Goal: Transaction & Acquisition: Subscribe to service/newsletter

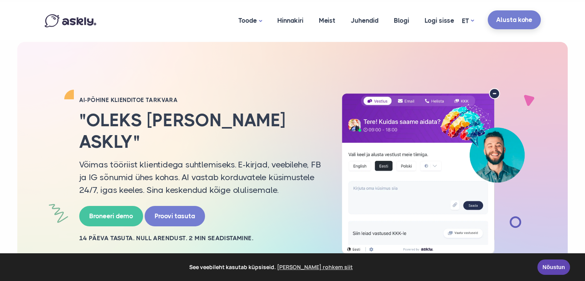
click at [506, 19] on link "Alusta kohe" at bounding box center [514, 19] width 53 height 19
click at [298, 15] on link "Hinnakiri" at bounding box center [291, 20] width 42 height 37
click at [432, 20] on link "Logi sisse" at bounding box center [439, 20] width 45 height 37
